Goal: Transaction & Acquisition: Purchase product/service

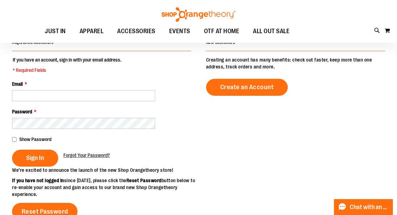
scroll to position [65, 0]
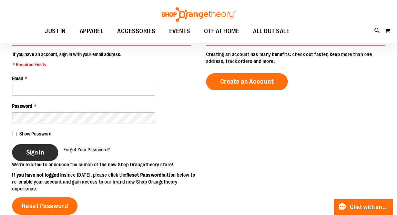
type input "**********"
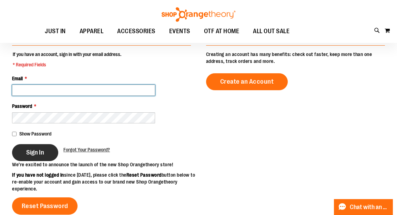
type input "**********"
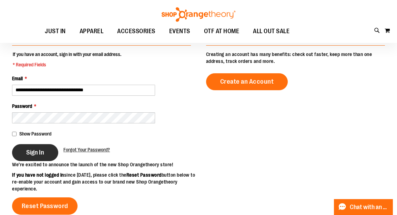
click at [42, 152] on span "Sign In" at bounding box center [35, 152] width 18 height 8
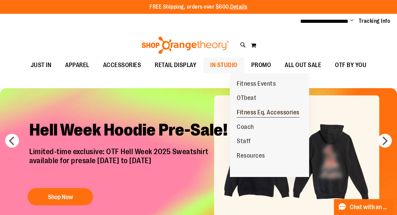
type input "**********"
click at [254, 115] on span "Fitness Eq. Accessories" at bounding box center [268, 113] width 63 height 9
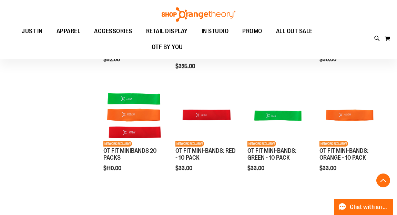
scroll to position [193, 0]
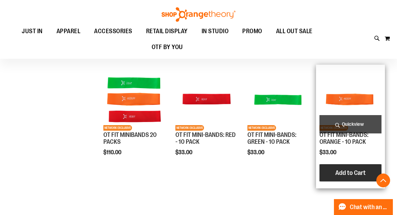
type input "**********"
click at [342, 168] on button "Add to Cart" at bounding box center [351, 172] width 76 height 17
click at [346, 173] on span "Add to Cart" at bounding box center [351, 173] width 30 height 8
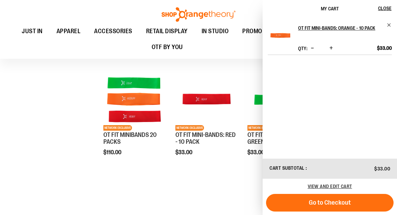
click at [333, 51] on span "Increase product quantity" at bounding box center [331, 48] width 3 height 7
click at [388, 24] on span "Remove item" at bounding box center [389, 24] width 5 height 5
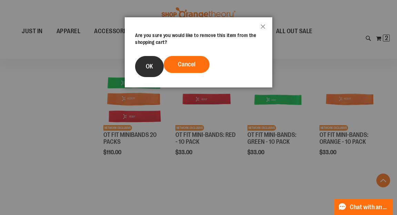
click at [152, 69] on span "OK" at bounding box center [149, 66] width 7 height 7
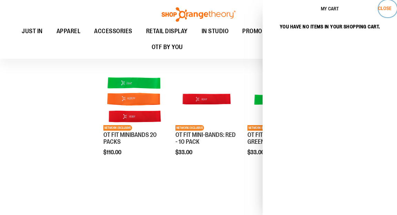
click at [390, 7] on span "Close" at bounding box center [384, 9] width 13 height 6
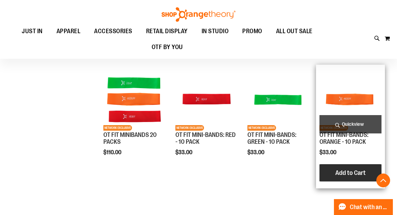
click at [351, 164] on button "Add to Cart" at bounding box center [351, 172] width 76 height 17
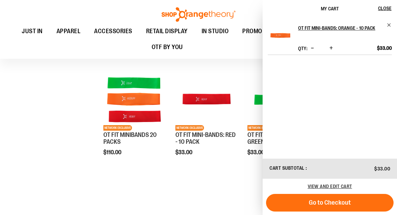
click at [335, 52] on button "Increase product quantity" at bounding box center [331, 48] width 7 height 7
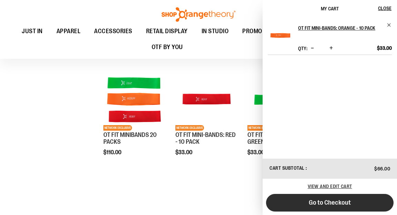
click at [327, 196] on button "Go to Checkout" at bounding box center [330, 203] width 128 height 18
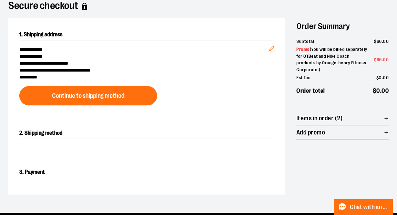
scroll to position [51, 0]
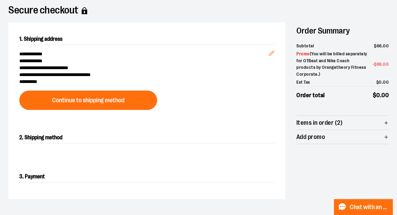
click at [318, 120] on span "Items in order (2)" at bounding box center [320, 122] width 46 height 7
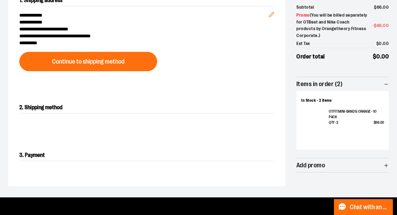
scroll to position [91, 0]
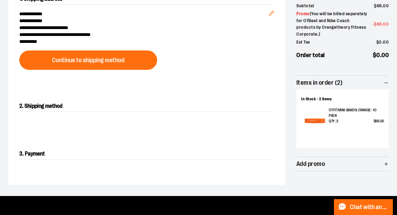
click at [317, 115] on img at bounding box center [315, 120] width 27 height 27
click at [316, 104] on div "In Stock - 2 items OT FIT MINI-BANDS: ORANGE - 10 PACK Qty : 2 $ 66 . 00" at bounding box center [343, 116] width 83 height 54
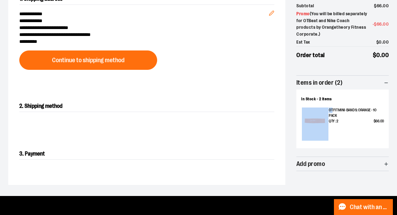
click at [316, 104] on div "In Stock - 2 items OT FIT MINI-BANDS: ORANGE - 10 PACK Qty : 2 $ 66 . 00" at bounding box center [343, 116] width 83 height 54
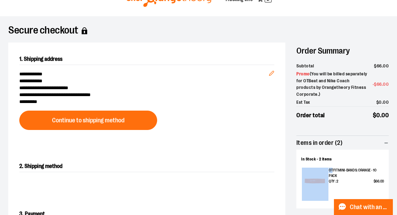
scroll to position [0, 0]
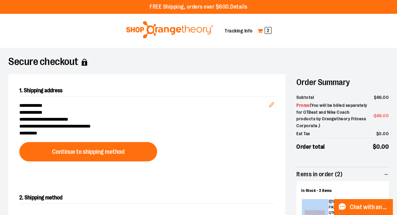
click at [262, 31] on link "My Cart 2" at bounding box center [264, 30] width 15 height 11
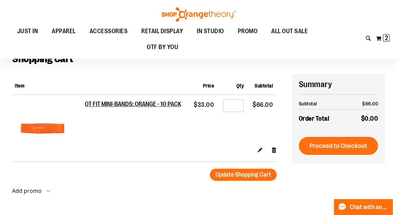
scroll to position [45, 0]
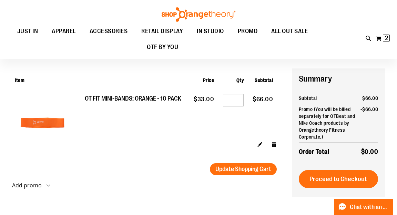
type input "**********"
click at [136, 96] on h2 "OT FIT MINI-BANDS: ORANGE - 10 PACK" at bounding box center [134, 99] width 98 height 8
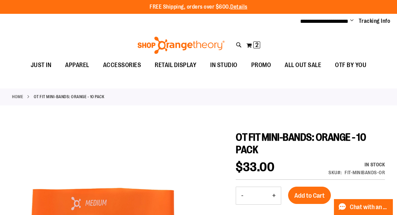
type input "**********"
click at [15, 95] on link "Home" at bounding box center [17, 97] width 11 height 6
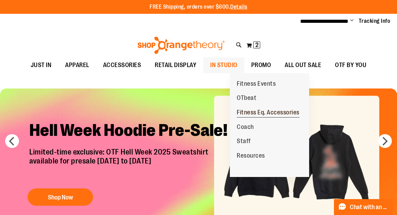
type input "**********"
click at [256, 114] on span "Fitness Eq. Accessories" at bounding box center [268, 113] width 63 height 9
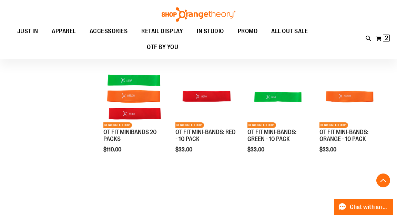
scroll to position [178, 0]
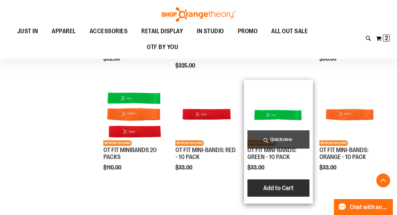
type input "**********"
click at [279, 189] on span "Add to Cart" at bounding box center [279, 188] width 30 height 8
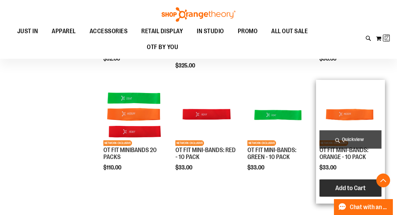
click at [341, 194] on button "Add to Cart" at bounding box center [351, 187] width 76 height 17
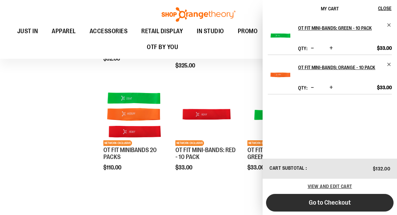
click at [321, 207] on button "Go to Checkout" at bounding box center [330, 203] width 128 height 18
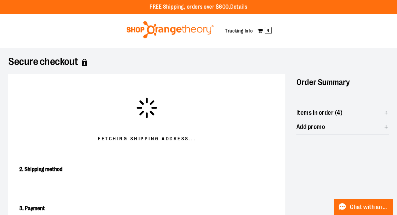
click at [291, 98] on div "Fetching Shipping address... 2. Shipping method 3. Payment Order Summary Items …" at bounding box center [198, 152] width 381 height 157
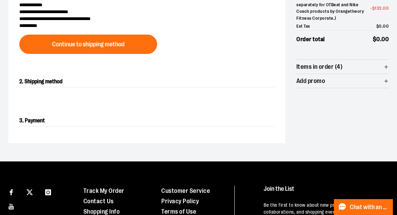
scroll to position [127, 0]
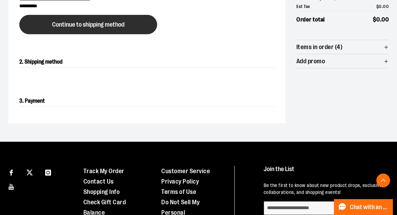
click at [111, 21] on span "Continue to shipping method" at bounding box center [88, 24] width 72 height 7
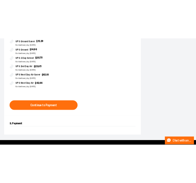
scroll to position [227, 0]
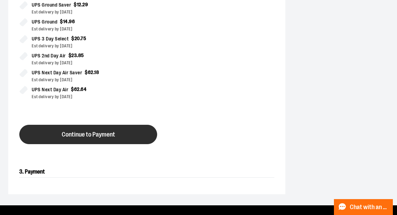
click at [86, 131] on span "Continue to Payment" at bounding box center [88, 134] width 53 height 7
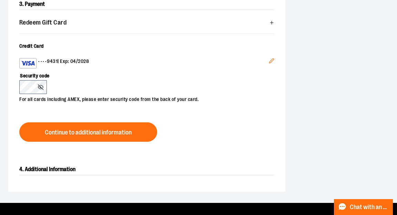
click at [40, 88] on icon at bounding box center [41, 87] width 6 height 6
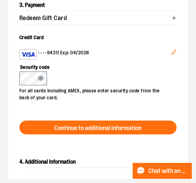
scroll to position [337, 0]
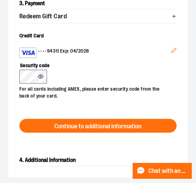
click at [174, 51] on icon "Edit" at bounding box center [174, 51] width 6 height 6
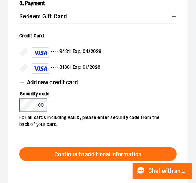
click at [174, 51] on div "•••• 9431 | Exp: 04/2028" at bounding box center [104, 53] width 145 height 10
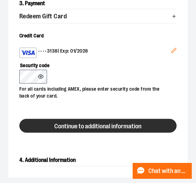
click at [80, 124] on span "Continue to additional information" at bounding box center [98, 126] width 87 height 7
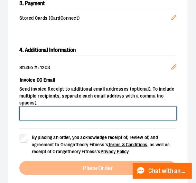
click at [56, 110] on input "Invoice CC Email" at bounding box center [97, 113] width 157 height 14
type input "**********"
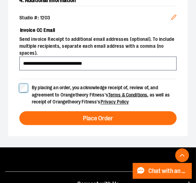
scroll to position [391, 0]
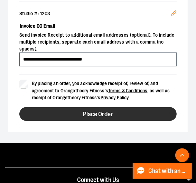
click at [97, 114] on span "Place Order" at bounding box center [98, 114] width 30 height 7
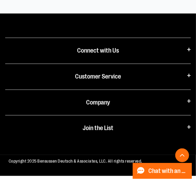
scroll to position [242, 0]
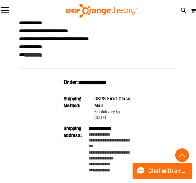
scroll to position [244, 0]
